Goal: Task Accomplishment & Management: Use online tool/utility

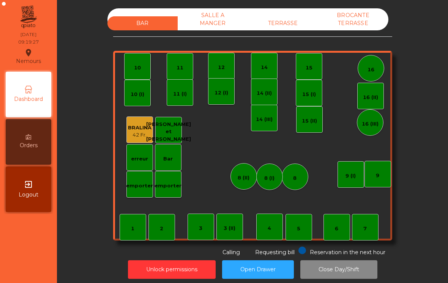
click at [233, 65] on div "12" at bounding box center [221, 66] width 27 height 27
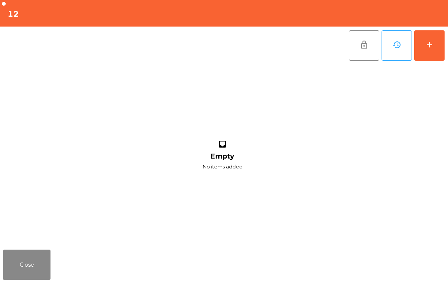
click at [442, 46] on button "add" at bounding box center [429, 45] width 30 height 30
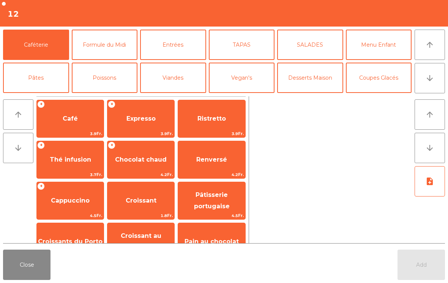
click at [135, 122] on span "Expresso" at bounding box center [140, 118] width 29 height 7
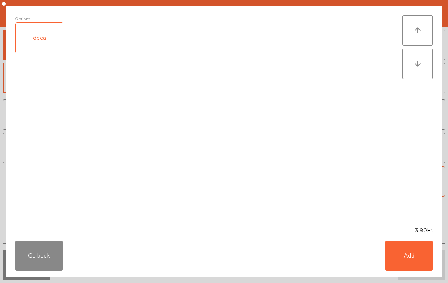
click at [423, 266] on button "Add" at bounding box center [409, 256] width 47 height 30
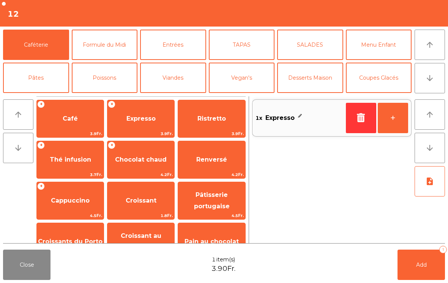
click at [430, 264] on button "Add 1" at bounding box center [421, 265] width 47 height 30
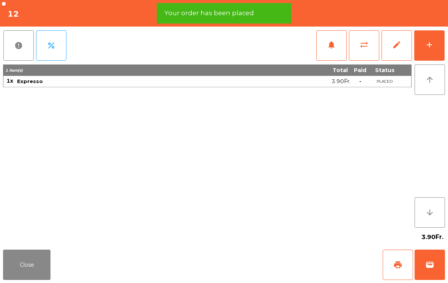
click at [28, 266] on button "Close" at bounding box center [26, 265] width 47 height 30
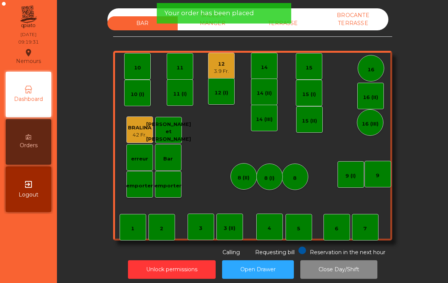
click at [373, 232] on div "7" at bounding box center [365, 227] width 27 height 27
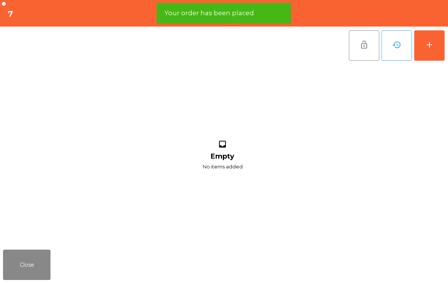
click at [437, 45] on button "add" at bounding box center [429, 45] width 30 height 30
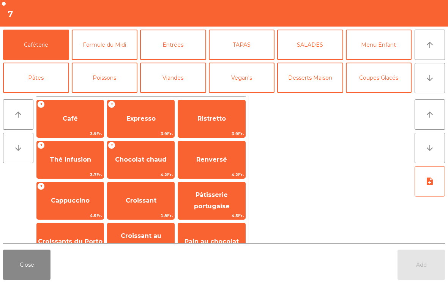
click at [59, 202] on span "Cappuccino" at bounding box center [70, 200] width 39 height 7
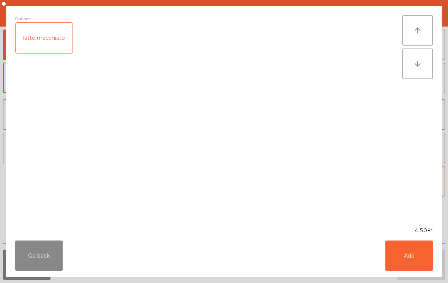
click at [407, 256] on button "Add" at bounding box center [409, 256] width 47 height 30
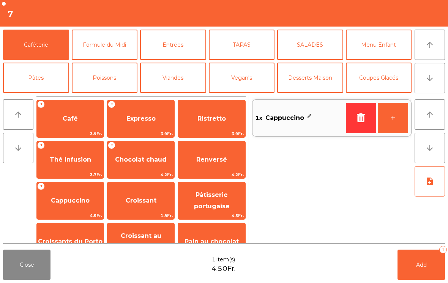
click at [389, 120] on button "+" at bounding box center [393, 118] width 30 height 30
click at [429, 264] on button "Add 2" at bounding box center [421, 265] width 47 height 30
